Goal: Transaction & Acquisition: Purchase product/service

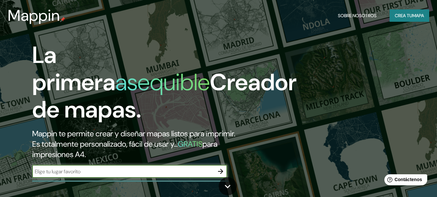
click at [403, 9] on button "Crea tu mapa" at bounding box center [410, 15] width 40 height 12
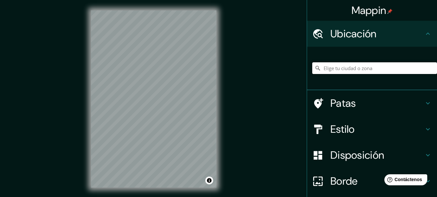
click at [335, 67] on input "Elige tu ciudad o zona" at bounding box center [374, 68] width 125 height 12
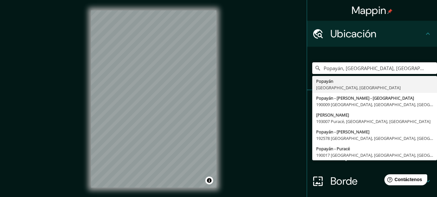
type input "Popayán, [GEOGRAPHIC_DATA], [GEOGRAPHIC_DATA]"
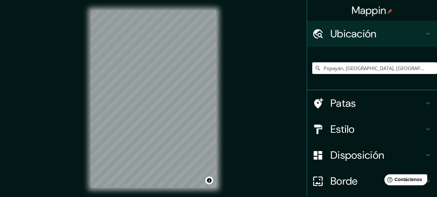
click at [350, 131] on font "Estilo" at bounding box center [342, 130] width 24 height 14
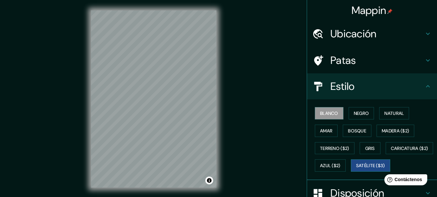
click at [356, 169] on font "Satélite ($3)" at bounding box center [370, 166] width 29 height 6
click at [387, 130] on font "Madera ($2)" at bounding box center [395, 131] width 27 height 6
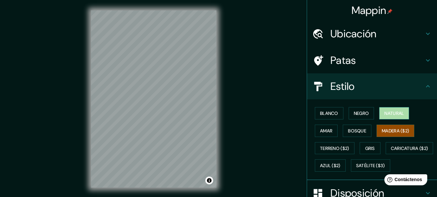
click at [384, 110] on font "Natural" at bounding box center [393, 113] width 19 height 6
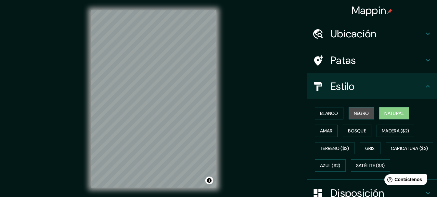
click at [356, 117] on font "Negro" at bounding box center [361, 113] width 15 height 8
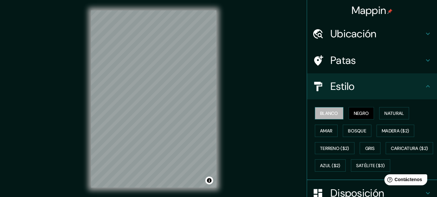
click at [315, 118] on button "Blanco" at bounding box center [329, 113] width 29 height 12
click at [326, 131] on font "Amar" at bounding box center [326, 131] width 12 height 6
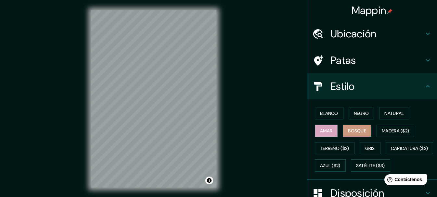
click at [348, 128] on font "Bosque" at bounding box center [357, 131] width 18 height 6
click at [336, 146] on font "Terreno ($2)" at bounding box center [334, 149] width 29 height 6
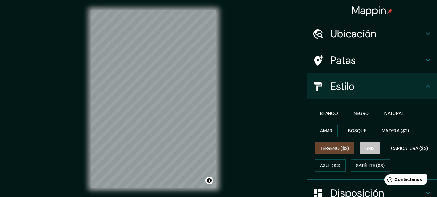
click at [370, 149] on font "Gris" at bounding box center [370, 149] width 10 height 6
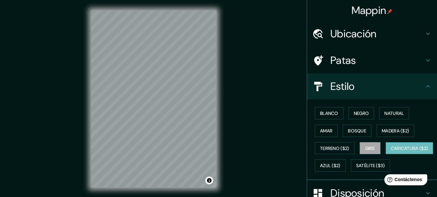
click at [386, 155] on button "Caricatura ($2)" at bounding box center [410, 148] width 48 height 12
click at [341, 162] on font "Azul ($2)" at bounding box center [330, 165] width 20 height 8
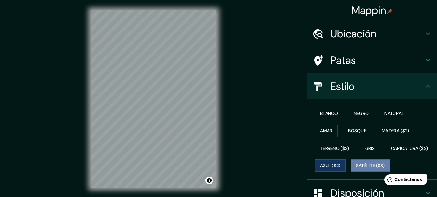
click at [356, 169] on font "Satélite ($3)" at bounding box center [370, 166] width 29 height 6
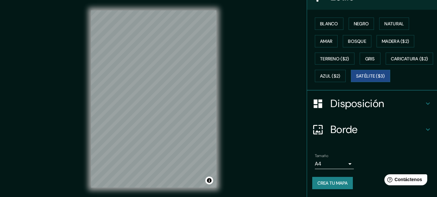
scroll to position [11, 0]
